Goal: Transaction & Acquisition: Download file/media

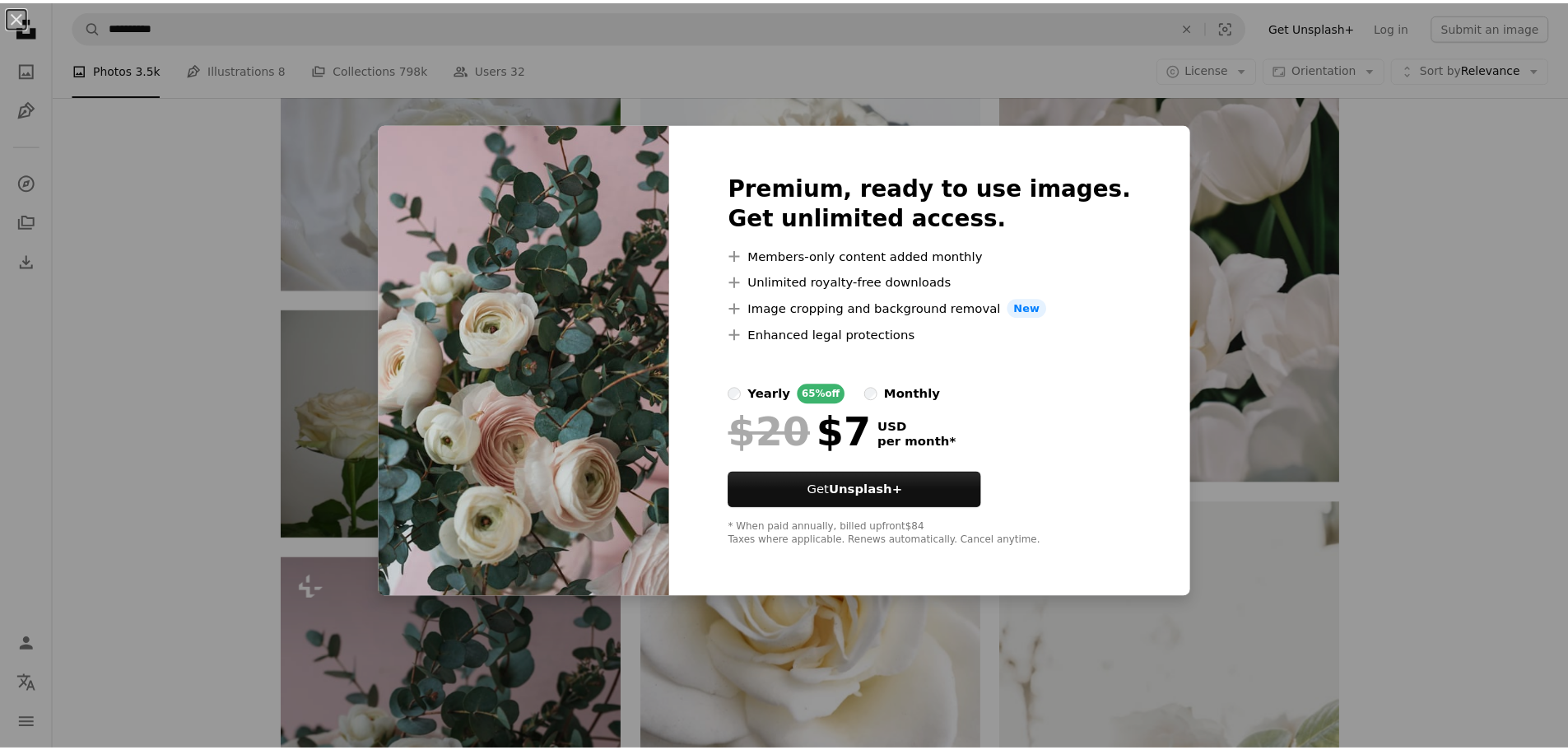
scroll to position [5482, 0]
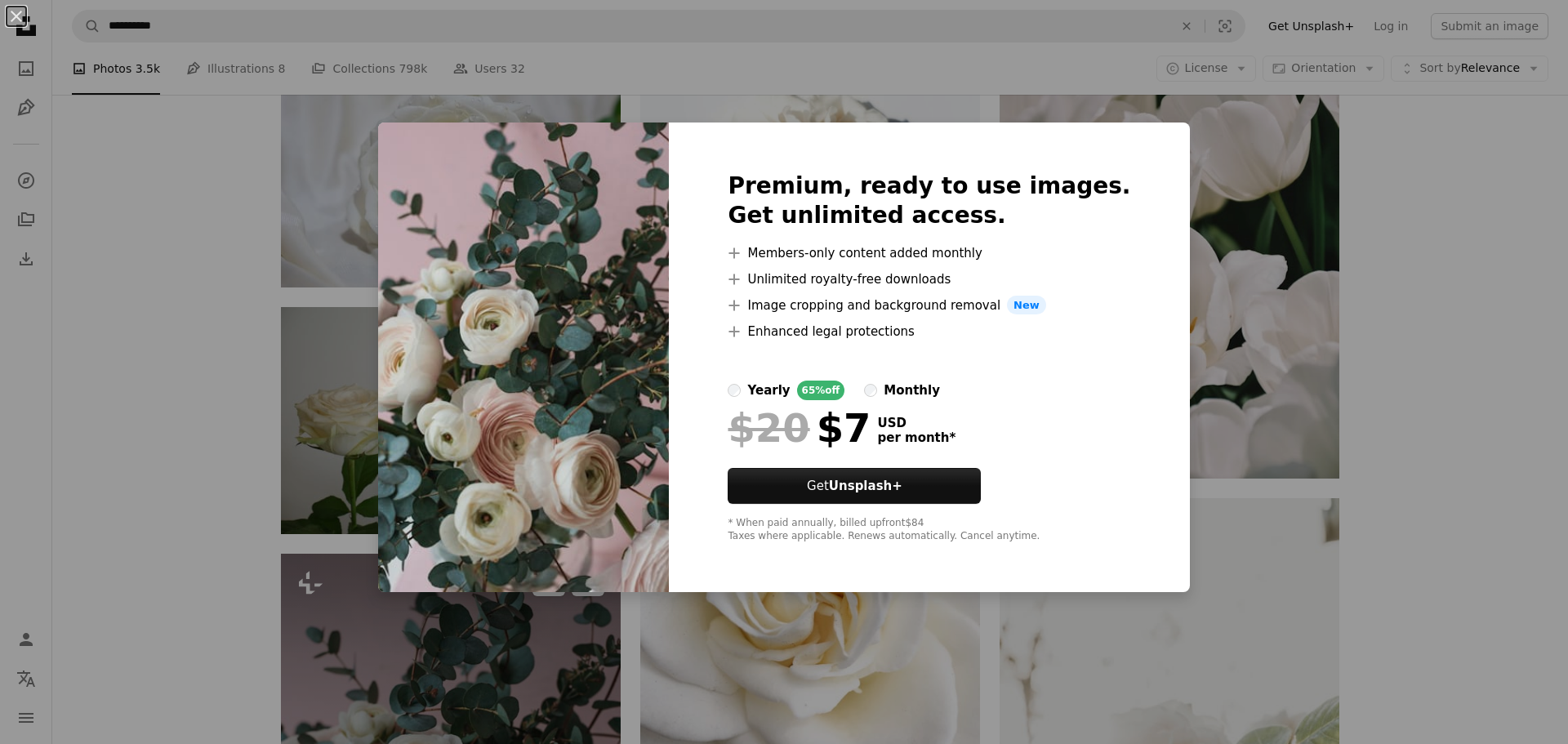
drag, startPoint x: 313, startPoint y: 415, endPoint x: 412, endPoint y: 396, distance: 100.8
click at [313, 414] on div "An X shape Premium, ready to use images. Get unlimited access. A plus sign Memb…" at bounding box center [784, 372] width 1568 height 744
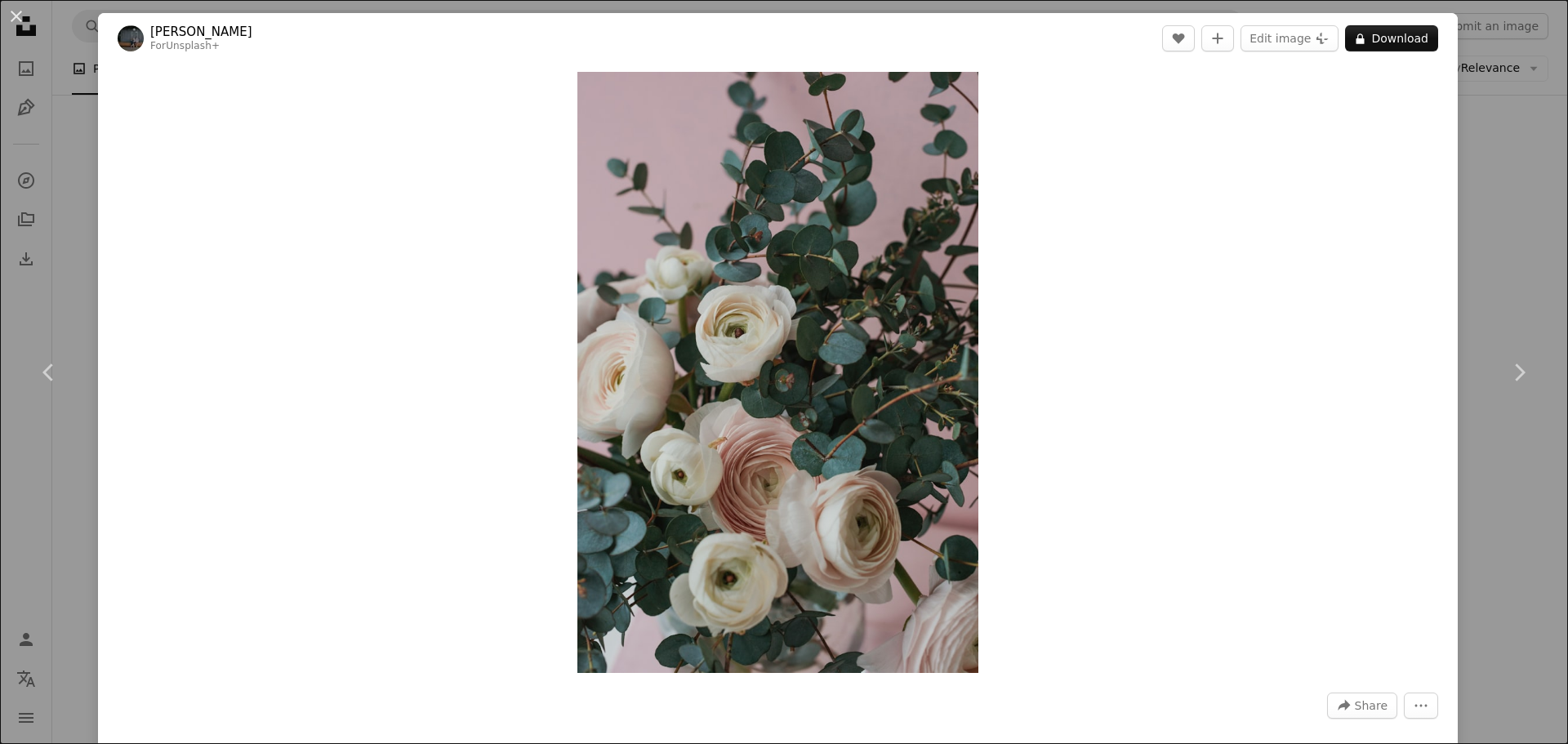
click at [17, 23] on button "An X shape" at bounding box center [17, 17] width 20 height 20
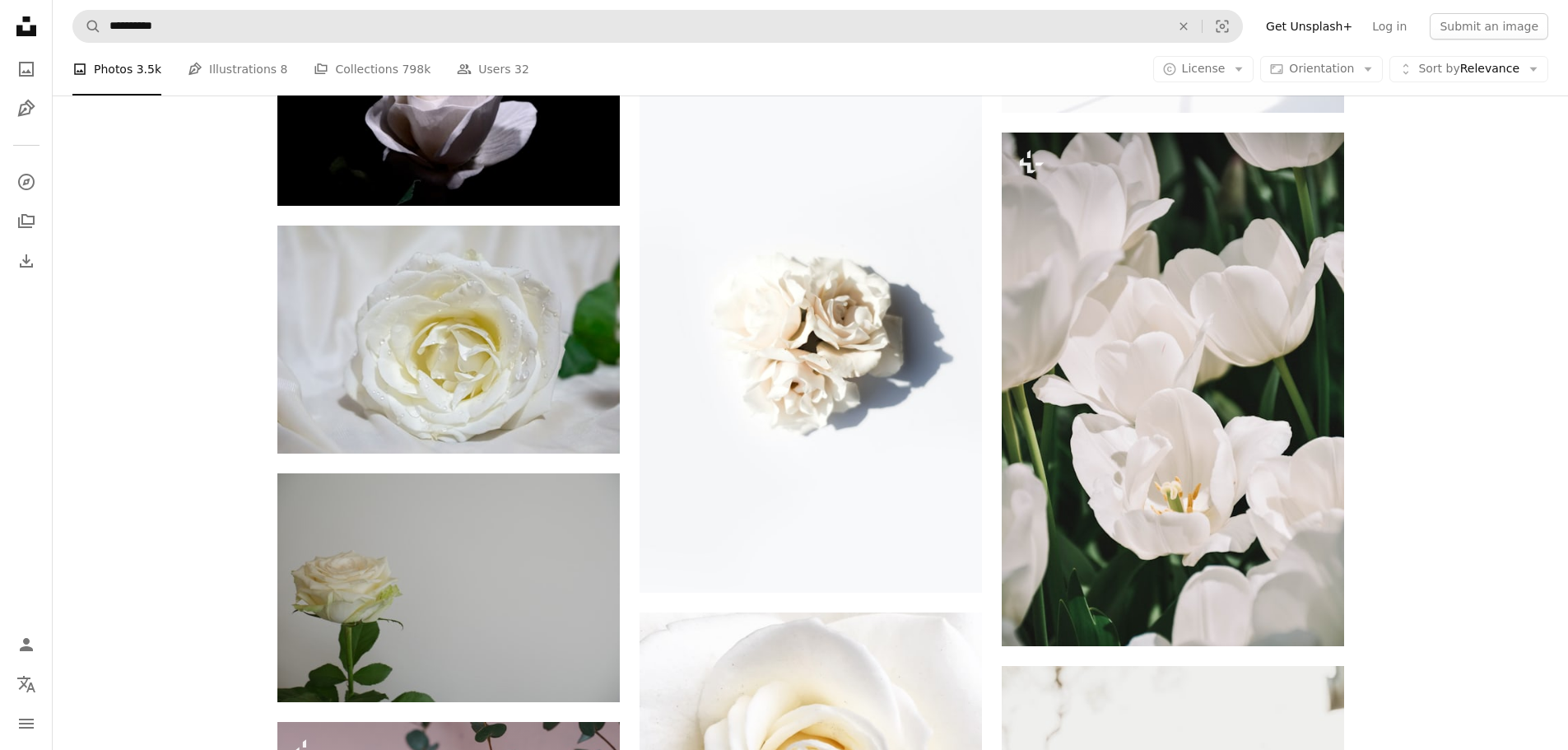
scroll to position [5318, 0]
click at [1243, 69] on icon "button" at bounding box center [1238, 70] width 7 height 4
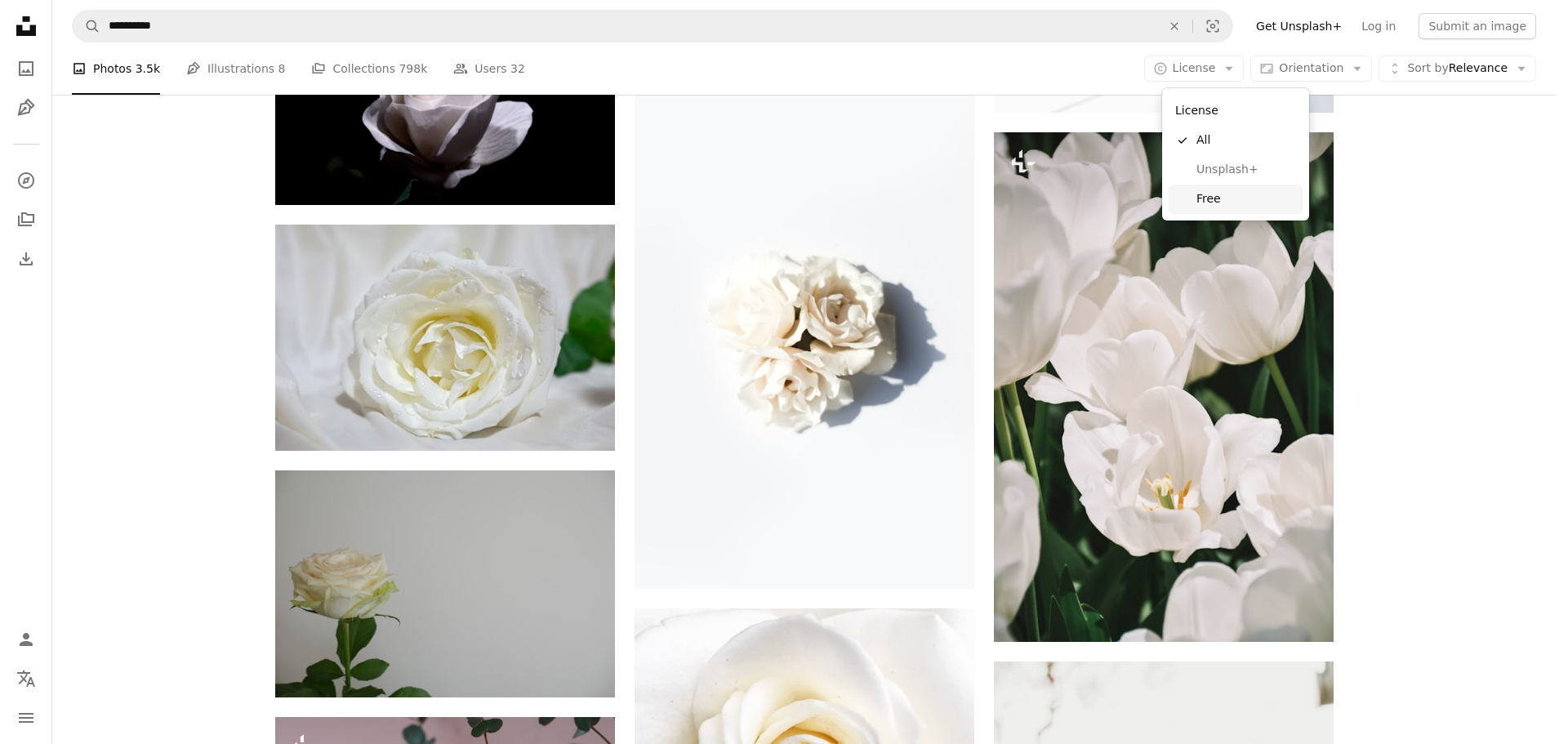
click at [1219, 199] on span "Free" at bounding box center [1246, 199] width 100 height 17
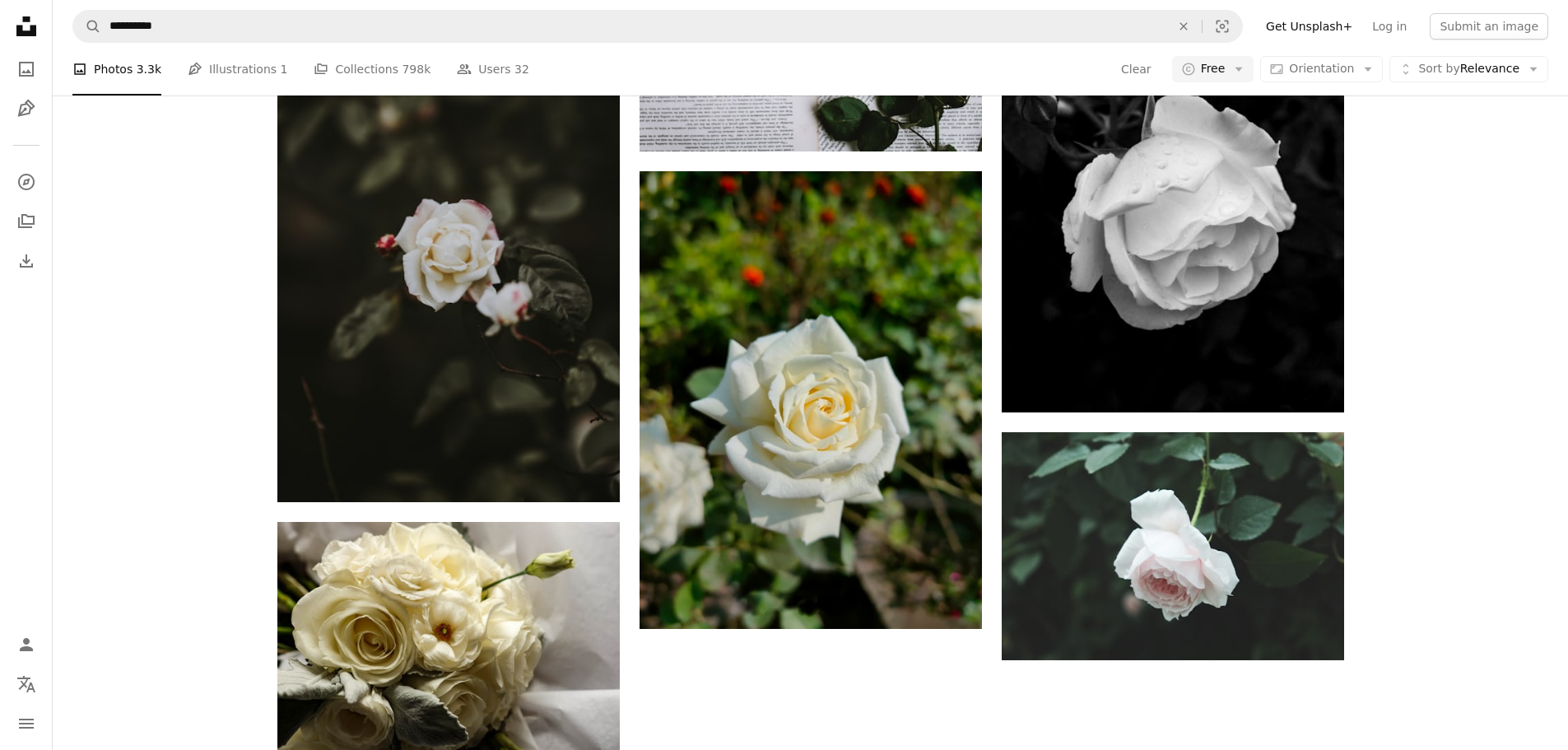
scroll to position [741, 0]
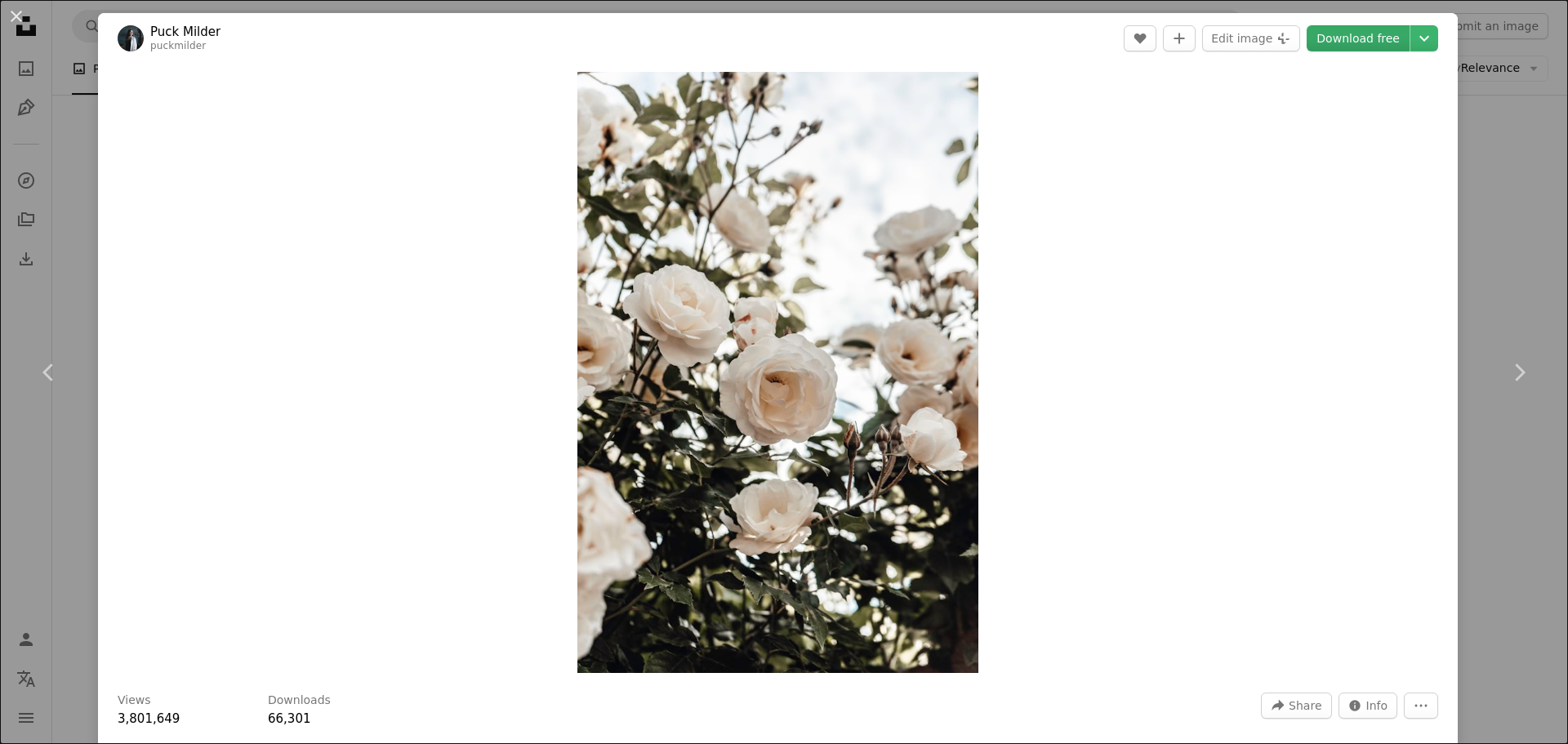
click at [1329, 49] on link "Download free" at bounding box center [1358, 39] width 103 height 26
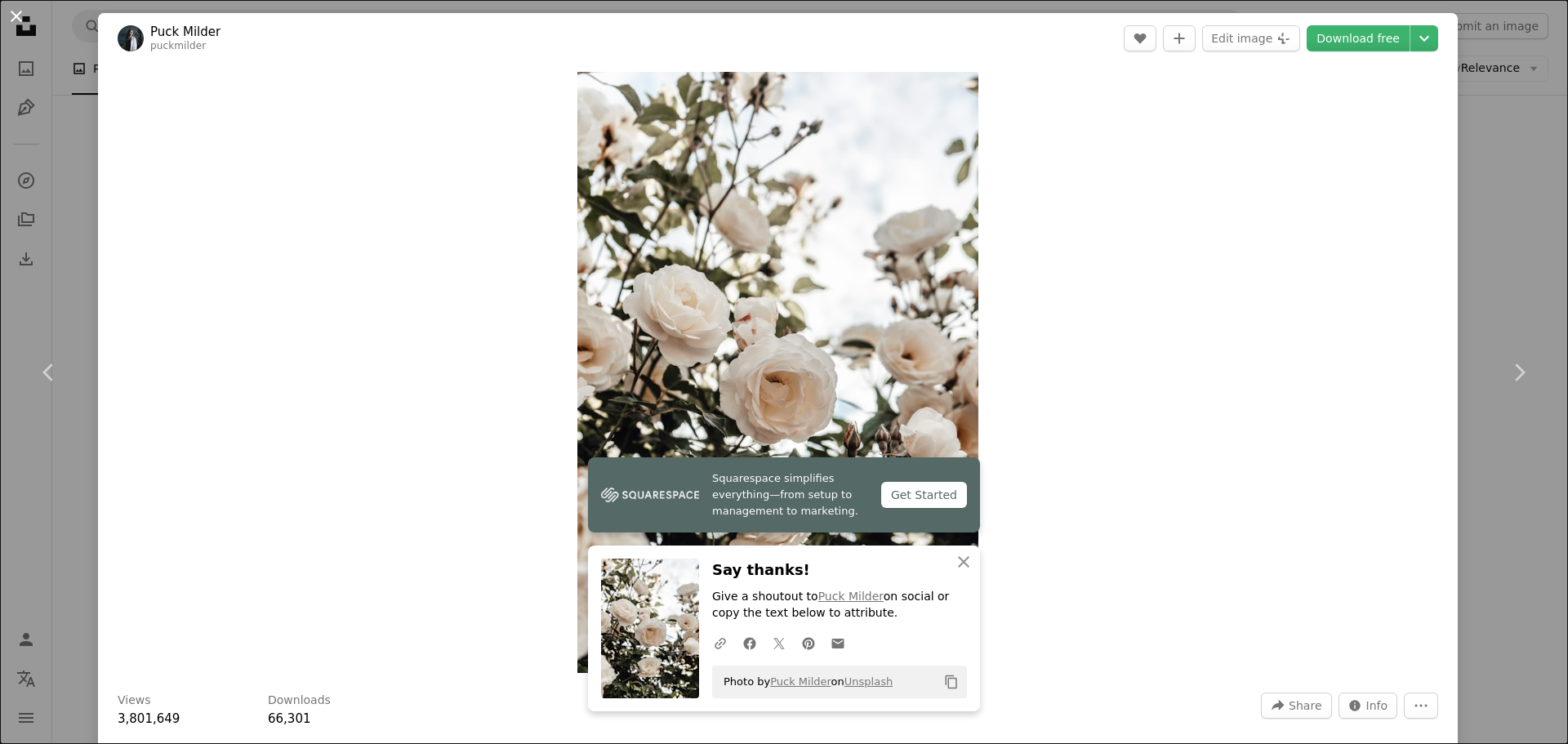
click at [19, 21] on button "An X shape" at bounding box center [17, 17] width 20 height 20
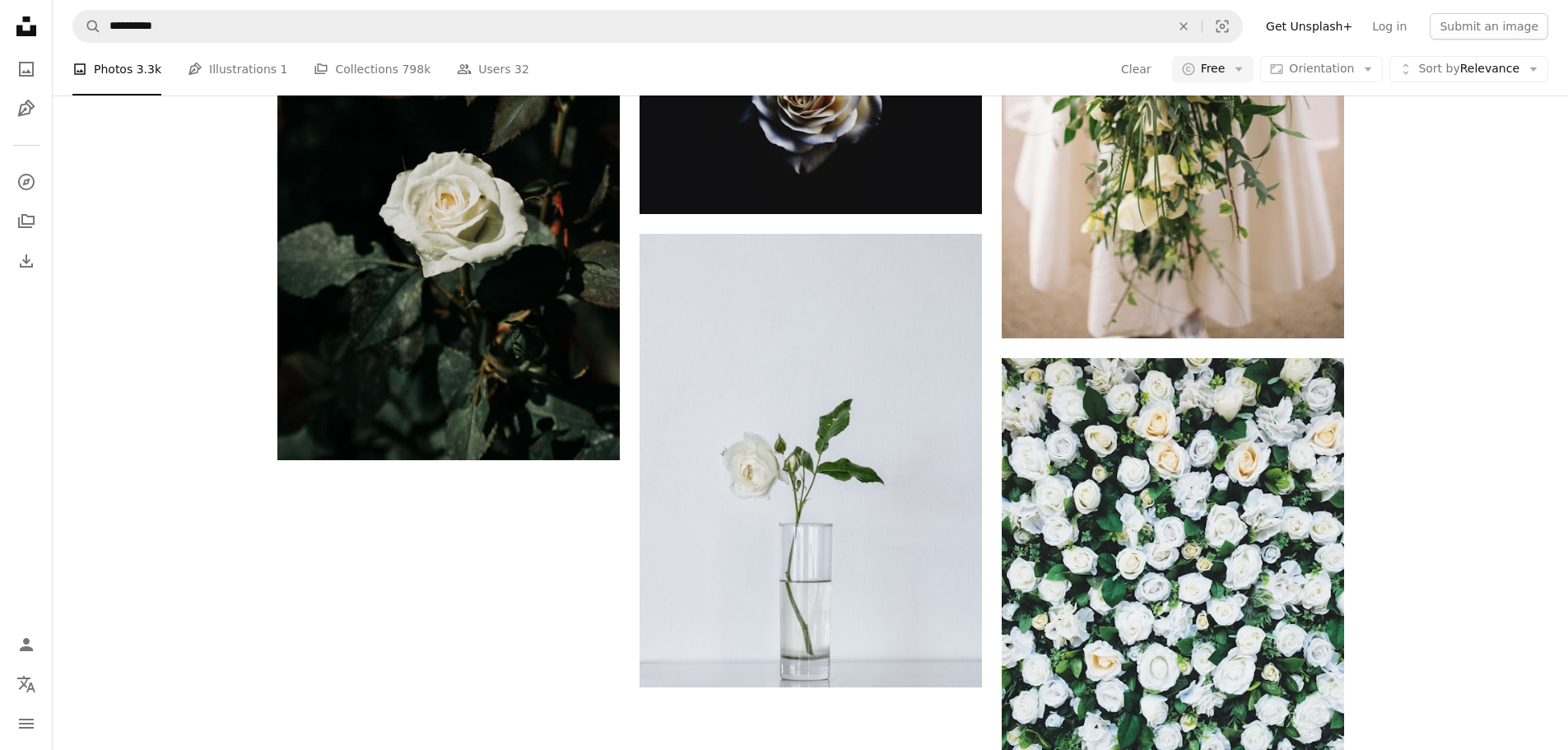
scroll to position [2633, 0]
